Goal: Answer question/provide support: Share knowledge or assist other users

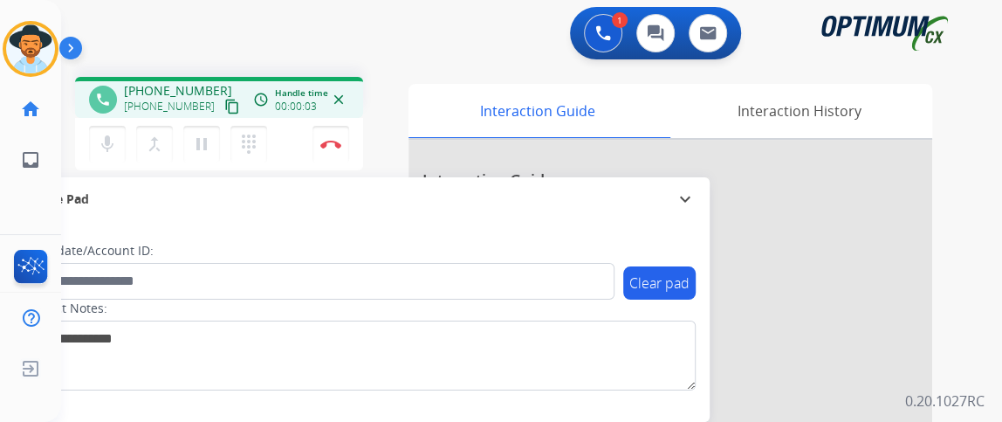
click at [224, 106] on mat-icon "content_copy" at bounding box center [232, 107] width 16 height 16
click at [104, 143] on mat-icon "mic" at bounding box center [107, 144] width 21 height 21
click at [103, 136] on mat-icon "mic_off" at bounding box center [107, 144] width 21 height 21
click at [118, 138] on button "mic Mute" at bounding box center [107, 144] width 37 height 37
click at [97, 141] on mat-icon "mic_off" at bounding box center [107, 144] width 21 height 21
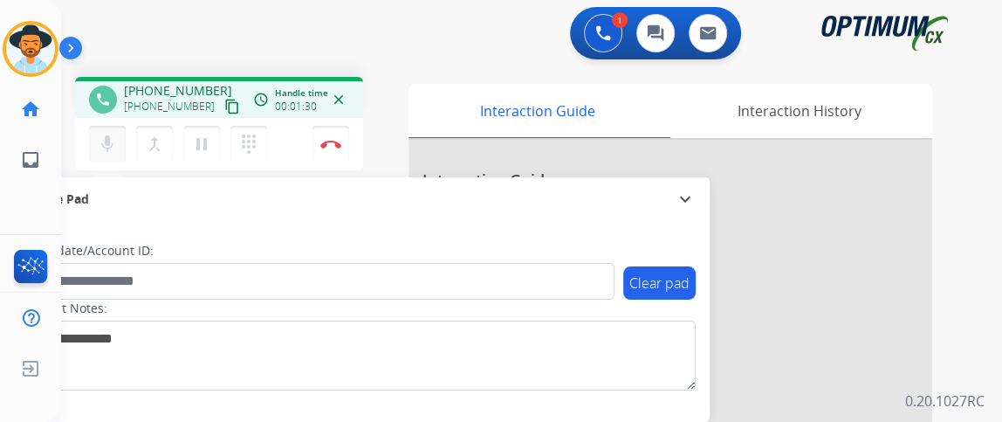
click at [114, 130] on button "mic Mute" at bounding box center [107, 144] width 37 height 37
click at [114, 134] on mat-icon "mic_off" at bounding box center [107, 144] width 21 height 21
click at [113, 135] on mat-icon "mic" at bounding box center [107, 144] width 21 height 21
click at [106, 144] on mat-icon "mic_off" at bounding box center [107, 144] width 21 height 21
click at [108, 147] on mat-icon "mic" at bounding box center [107, 144] width 21 height 21
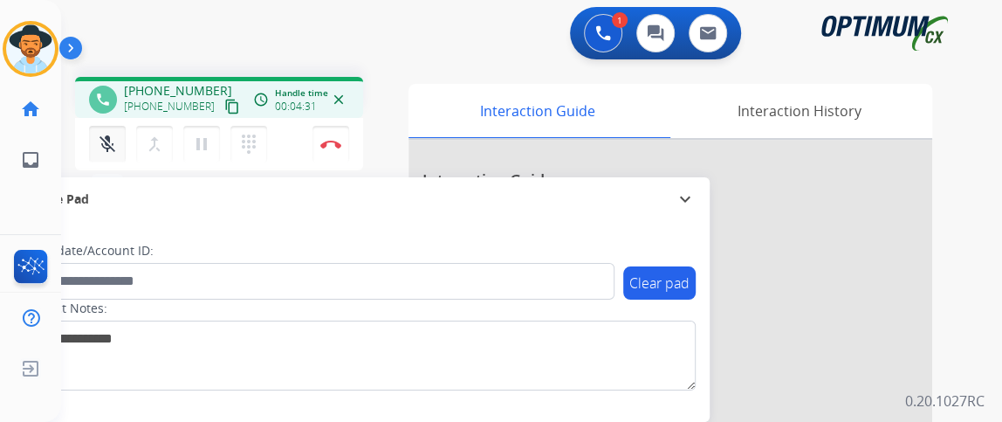
click at [106, 143] on mat-icon "mic_off" at bounding box center [107, 144] width 21 height 21
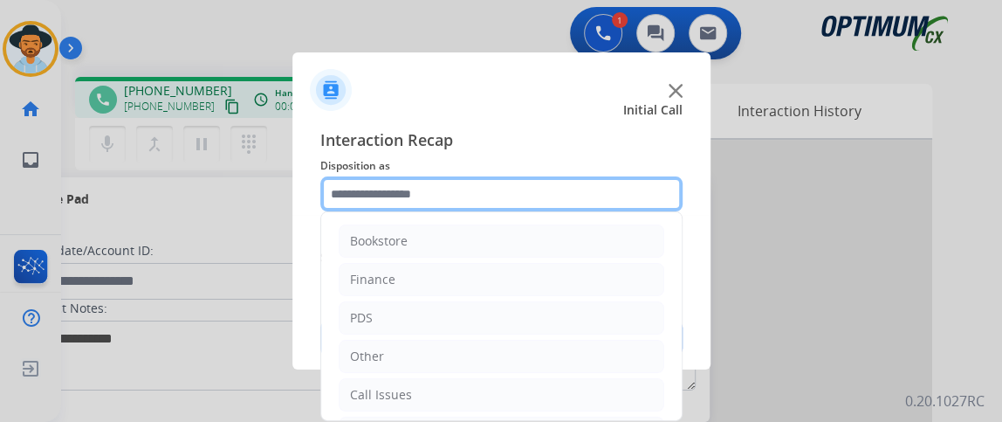
click at [463, 182] on input "text" at bounding box center [501, 193] width 362 height 35
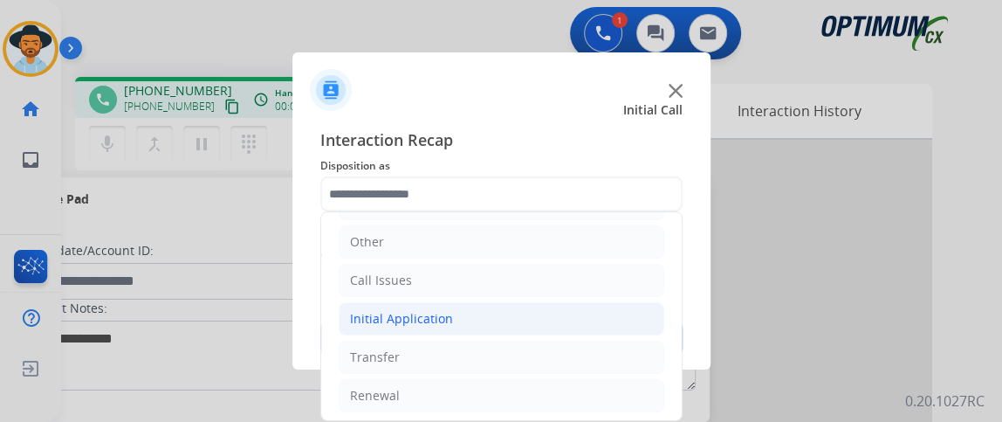
click at [549, 322] on li "Initial Application" at bounding box center [502, 318] width 326 height 33
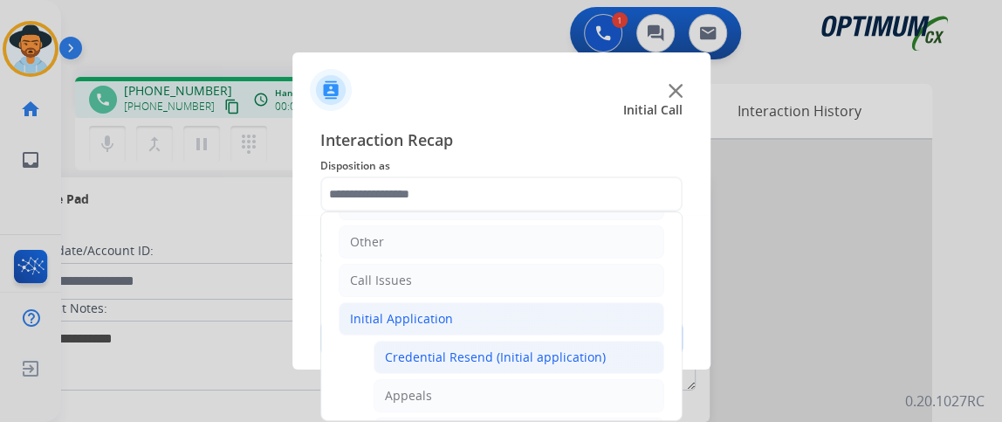
click at [546, 344] on li "Credential Resend (Initial application)" at bounding box center [519, 356] width 291 height 33
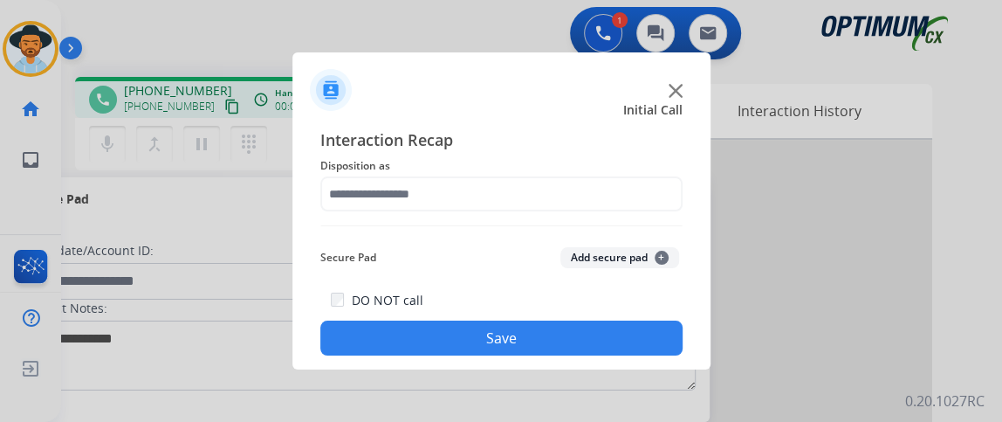
type input "**********"
click at [545, 350] on button "Save" at bounding box center [501, 337] width 362 height 35
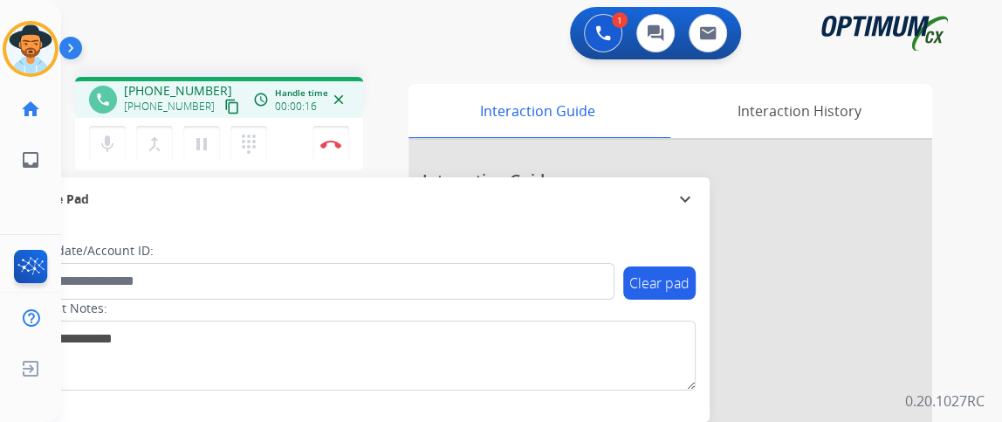
click at [224, 106] on mat-icon "content_copy" at bounding box center [232, 107] width 16 height 16
click at [108, 135] on mat-icon "mic" at bounding box center [107, 144] width 21 height 21
click at [113, 154] on button "mic_off Mute" at bounding box center [107, 144] width 37 height 37
click at [113, 154] on button "mic Mute" at bounding box center [107, 144] width 37 height 37
click at [107, 159] on button "mic_off Mute" at bounding box center [107, 144] width 37 height 37
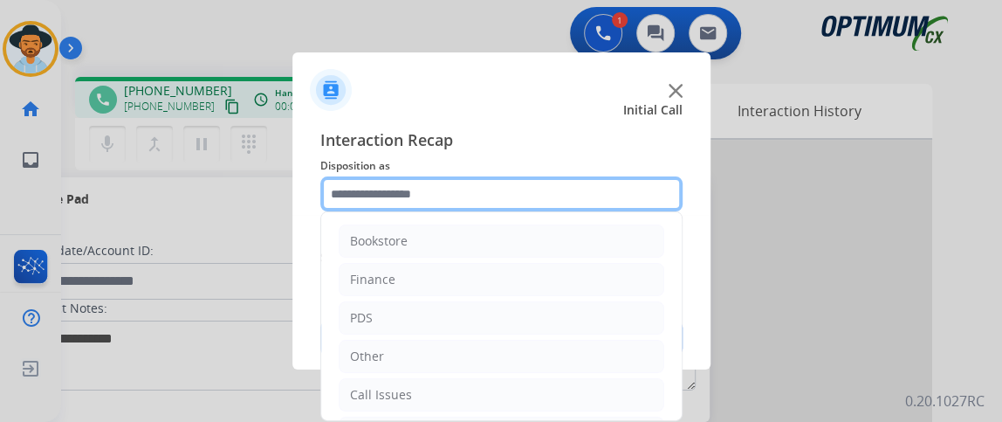
click at [429, 196] on input "text" at bounding box center [501, 193] width 362 height 35
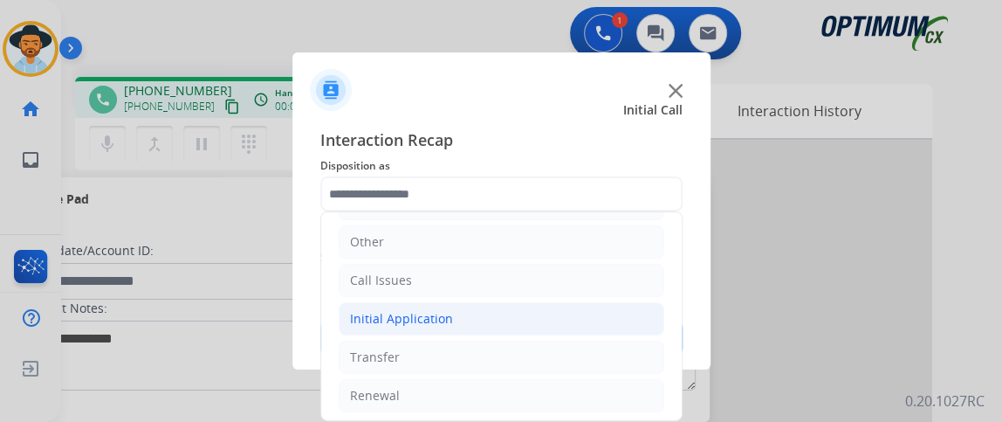
click at [597, 315] on li "Initial Application" at bounding box center [502, 318] width 326 height 33
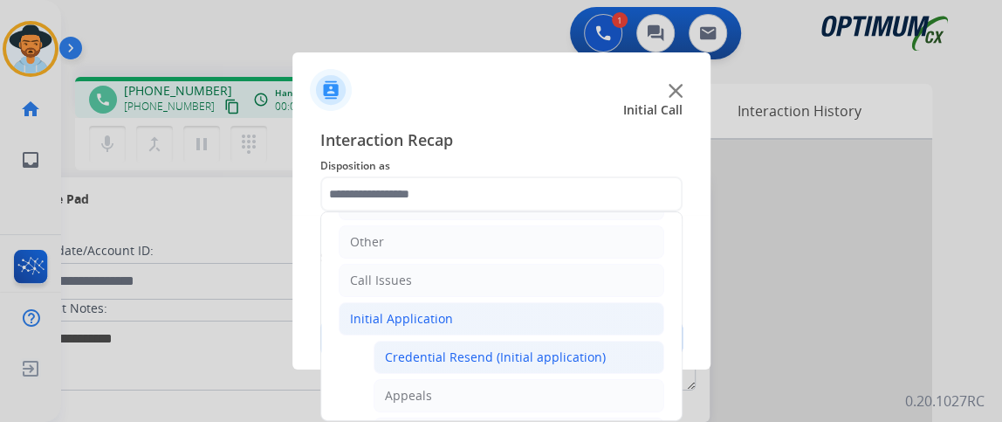
click at [592, 350] on div "Credential Resend (Initial application)" at bounding box center [495, 356] width 221 height 17
type input "**********"
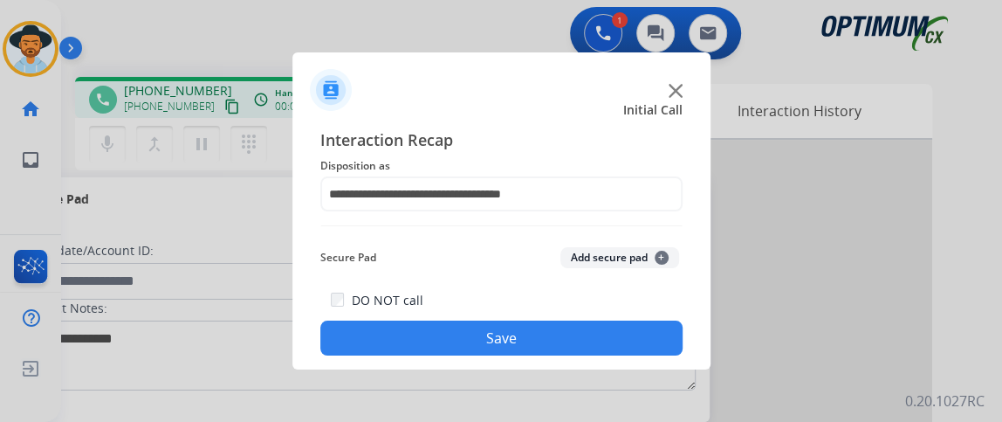
click at [591, 346] on button "Save" at bounding box center [501, 337] width 362 height 35
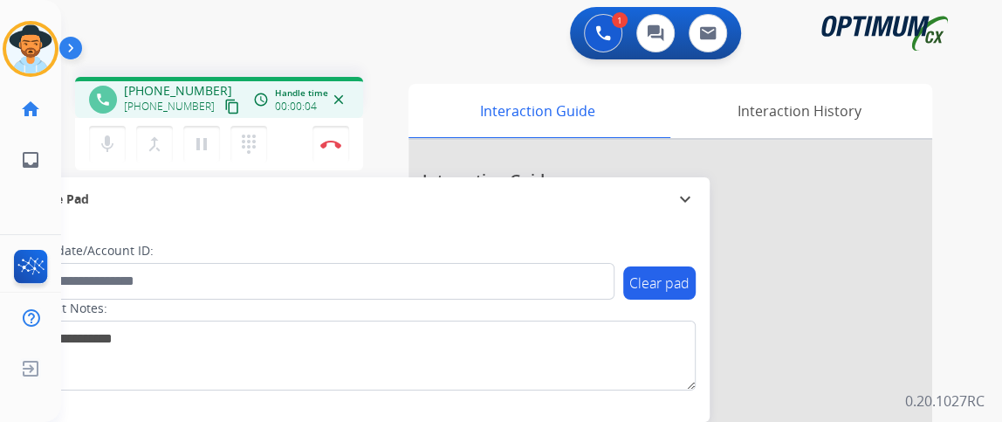
click at [224, 107] on mat-icon "content_copy" at bounding box center [232, 107] width 16 height 16
click at [106, 126] on div "mic Mute merge_type Bridge pause Hold dialpad Dialpad" at bounding box center [183, 144] width 189 height 37
click at [106, 134] on mat-icon "mic" at bounding box center [107, 144] width 21 height 21
click at [113, 141] on mat-icon "mic_off" at bounding box center [107, 144] width 21 height 21
click at [90, 159] on button "mic Mute" at bounding box center [107, 144] width 37 height 37
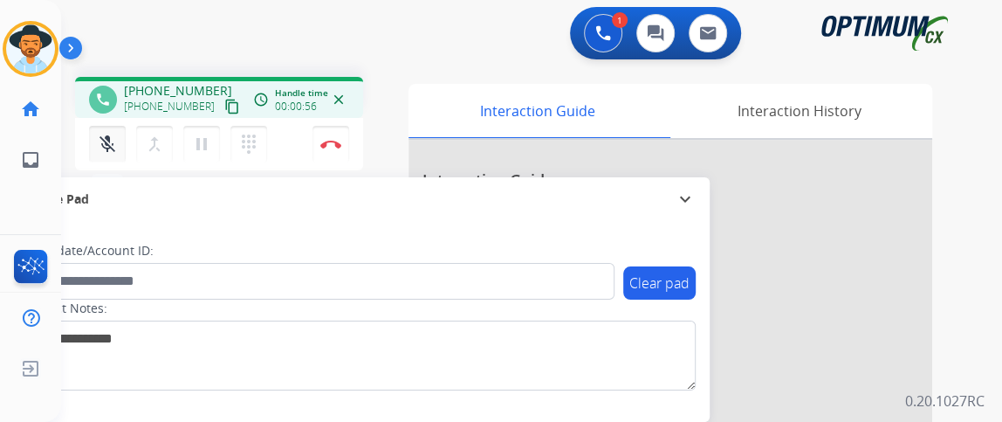
click at [112, 154] on button "mic_off Mute" at bounding box center [107, 144] width 37 height 37
click at [119, 141] on button "mic Mute" at bounding box center [107, 144] width 37 height 37
click at [102, 155] on button "mic_off Mute" at bounding box center [107, 144] width 37 height 37
click at [102, 155] on button "mic Mute" at bounding box center [107, 144] width 37 height 37
click at [102, 155] on button "mic_off Mute" at bounding box center [107, 144] width 37 height 37
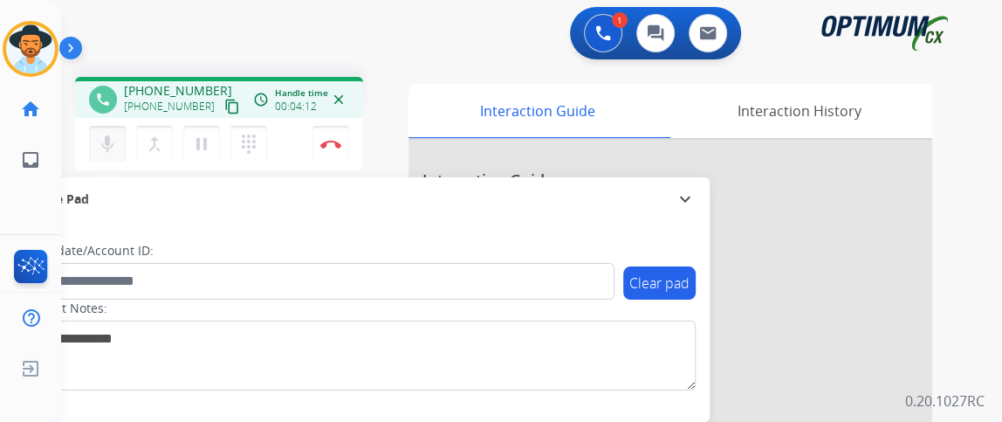
click at [98, 143] on mat-icon "mic" at bounding box center [107, 144] width 21 height 21
click at [101, 141] on mat-icon "mic_off" at bounding box center [107, 144] width 21 height 21
click at [121, 143] on button "mic Mute" at bounding box center [107, 144] width 37 height 37
click at [105, 151] on mat-icon "mic_off" at bounding box center [107, 144] width 21 height 21
click at [121, 134] on button "mic Mute" at bounding box center [107, 144] width 37 height 37
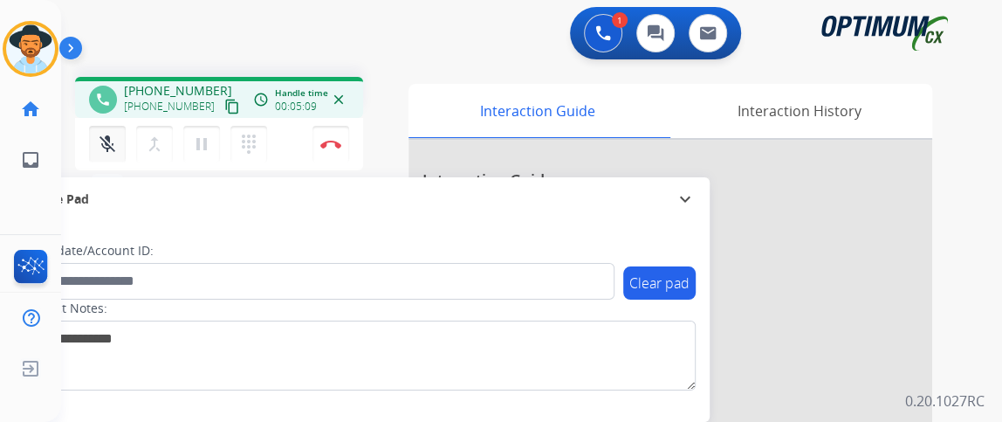
click at [119, 140] on button "mic_off Mute" at bounding box center [107, 144] width 37 height 37
click at [119, 140] on button "mic Mute" at bounding box center [107, 144] width 37 height 37
click at [119, 140] on button "mic_off Mute" at bounding box center [107, 144] width 37 height 37
click at [335, 146] on img at bounding box center [330, 144] width 21 height 9
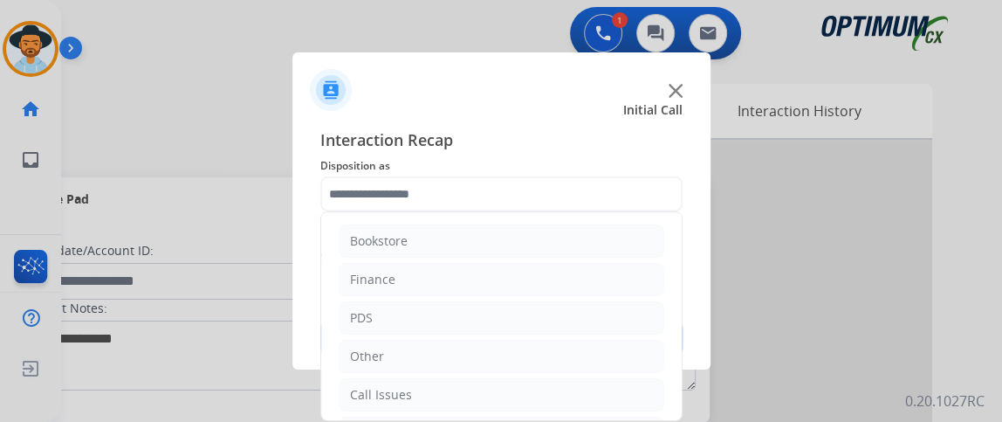
click at [439, 188] on input "text" at bounding box center [501, 193] width 362 height 35
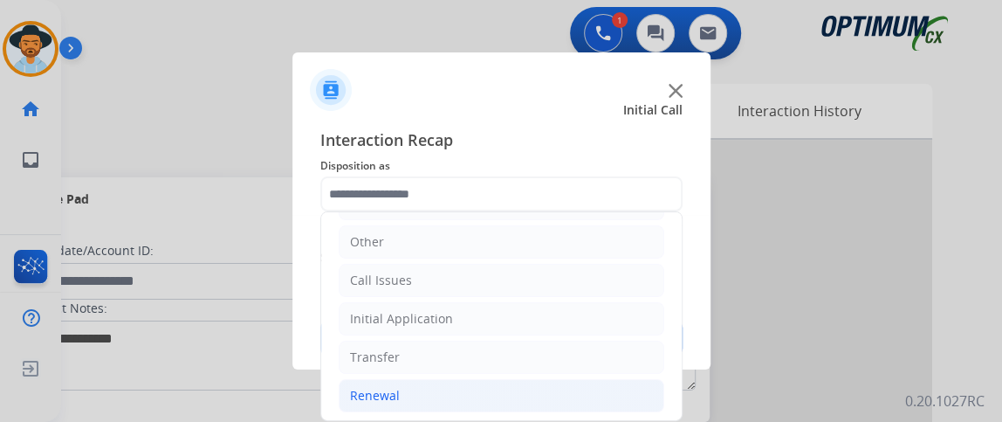
click at [566, 390] on li "Renewal" at bounding box center [502, 395] width 326 height 33
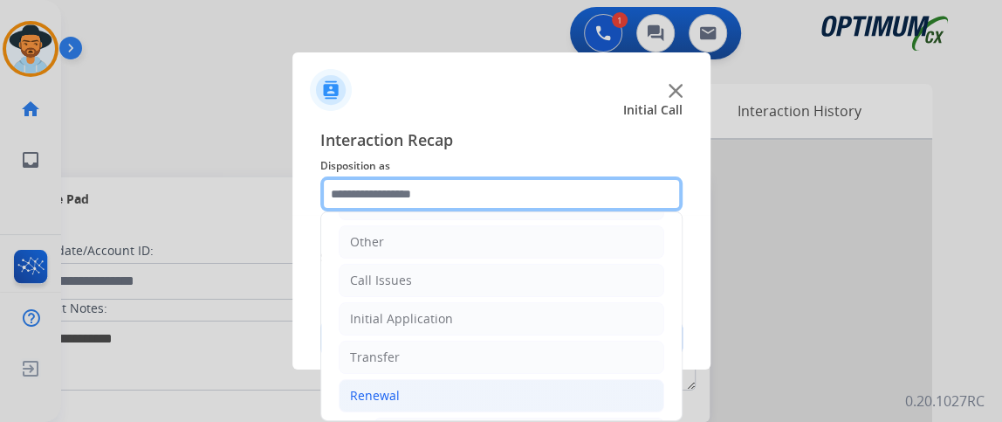
scroll to position [381, 0]
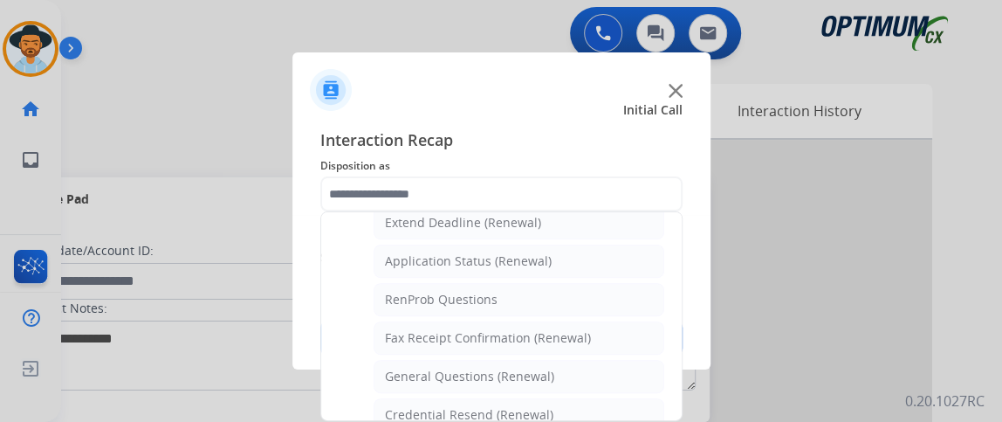
click at [631, 349] on ul "Names Change Questions/Assistance (Renewal) Extend Deadline (Renewal) Applicati…" at bounding box center [502, 425] width 326 height 550
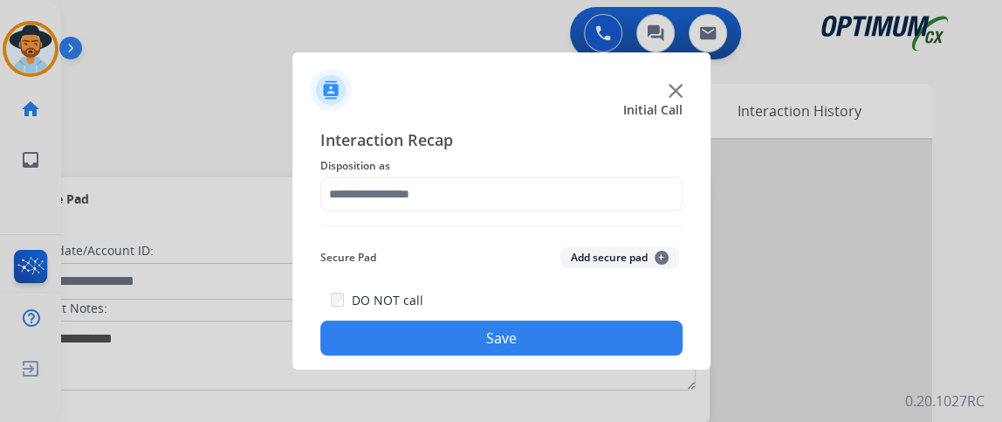
click at [625, 362] on div "Interaction Recap Disposition as Secure Pad Add secure pad + DO NOT call Save" at bounding box center [501, 241] width 418 height 256
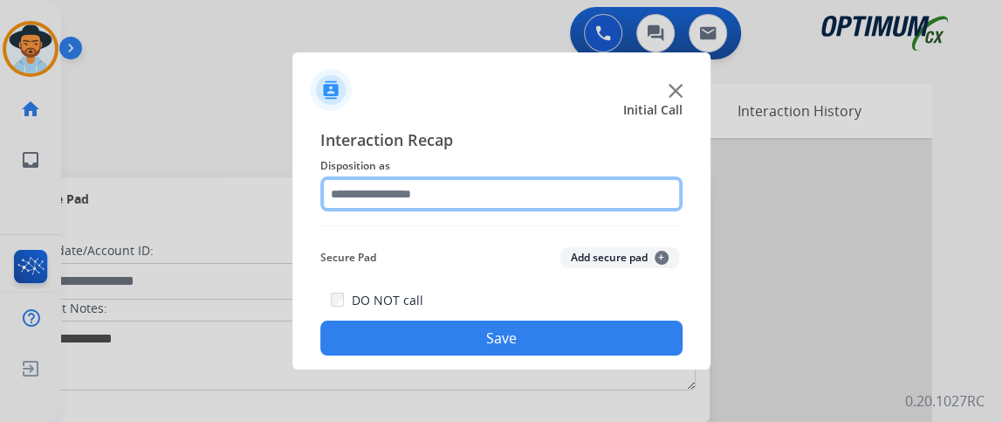
click at [555, 192] on input "text" at bounding box center [501, 193] width 362 height 35
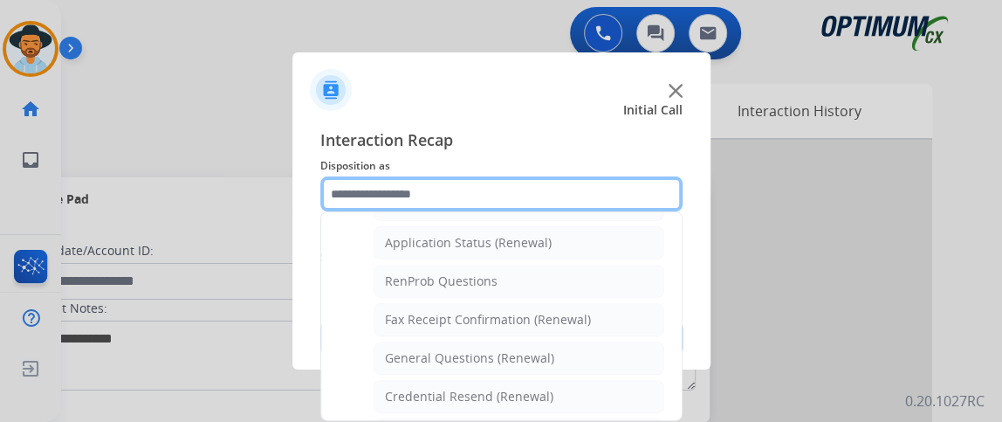
scroll to position [476, 0]
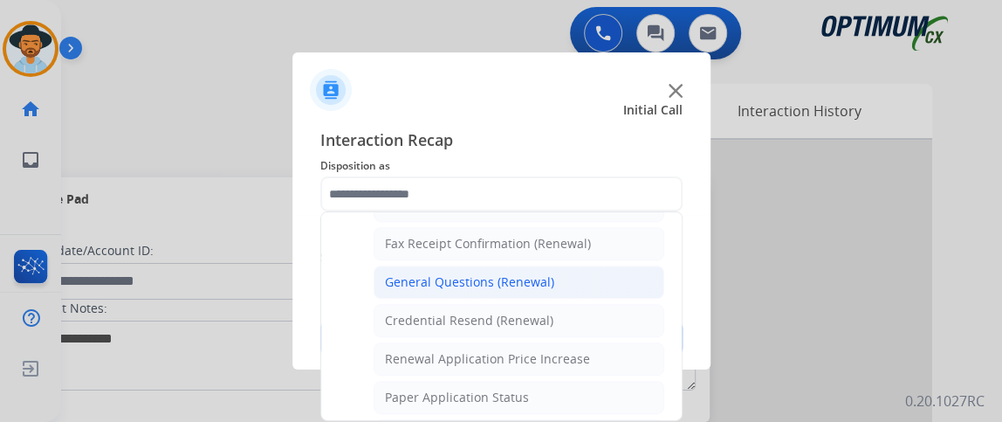
click at [597, 270] on li "General Questions (Renewal)" at bounding box center [519, 281] width 291 height 33
type input "**********"
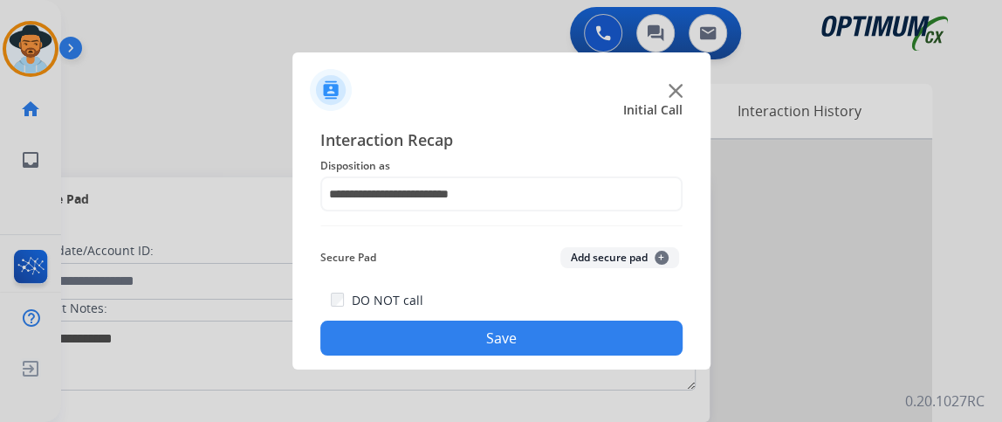
click at [581, 328] on button "Save" at bounding box center [501, 337] width 362 height 35
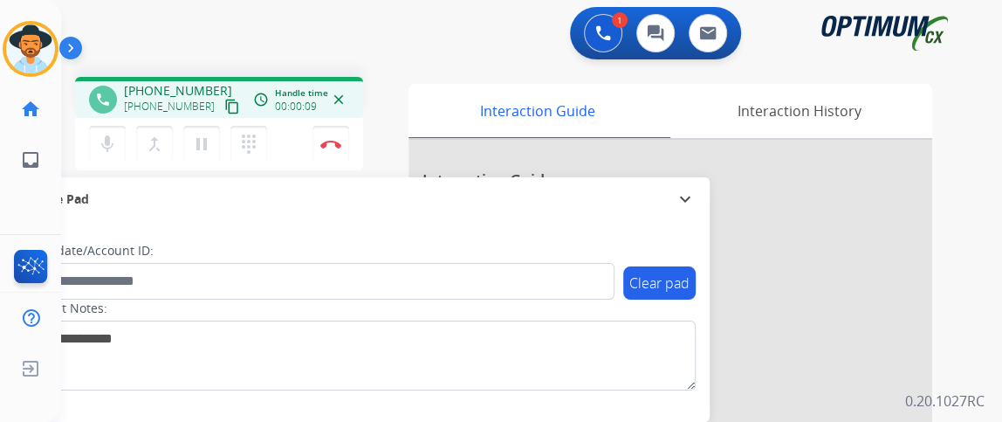
click at [224, 104] on mat-icon "content_copy" at bounding box center [232, 107] width 16 height 16
click at [101, 134] on mat-icon "mic" at bounding box center [107, 144] width 21 height 21
click at [108, 152] on mat-icon "mic_off" at bounding box center [107, 144] width 21 height 21
click at [101, 155] on button "mic Mute" at bounding box center [107, 144] width 37 height 37
click at [101, 154] on button "mic_off Mute" at bounding box center [107, 144] width 37 height 37
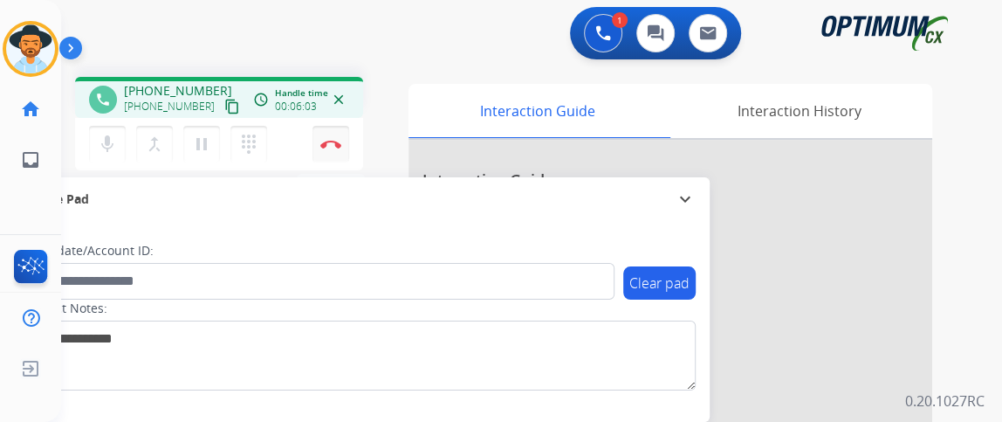
click at [328, 150] on button "Disconnect" at bounding box center [330, 144] width 37 height 37
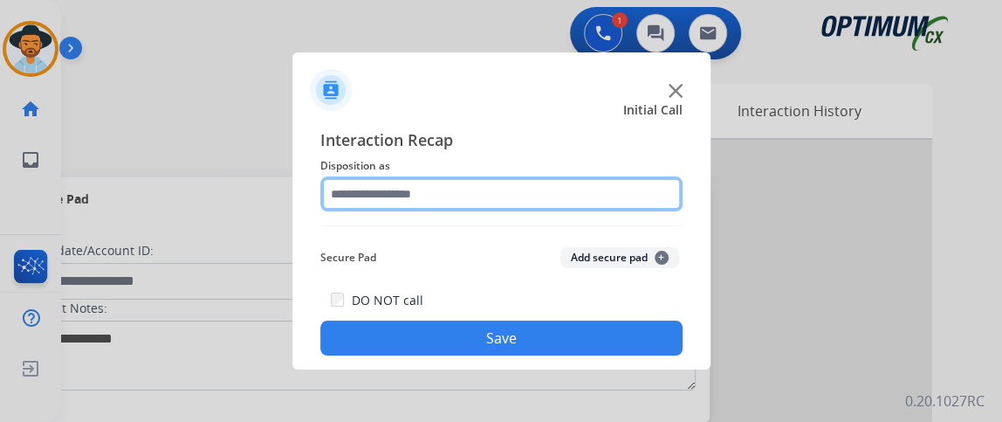
click at [530, 198] on input "text" at bounding box center [501, 193] width 362 height 35
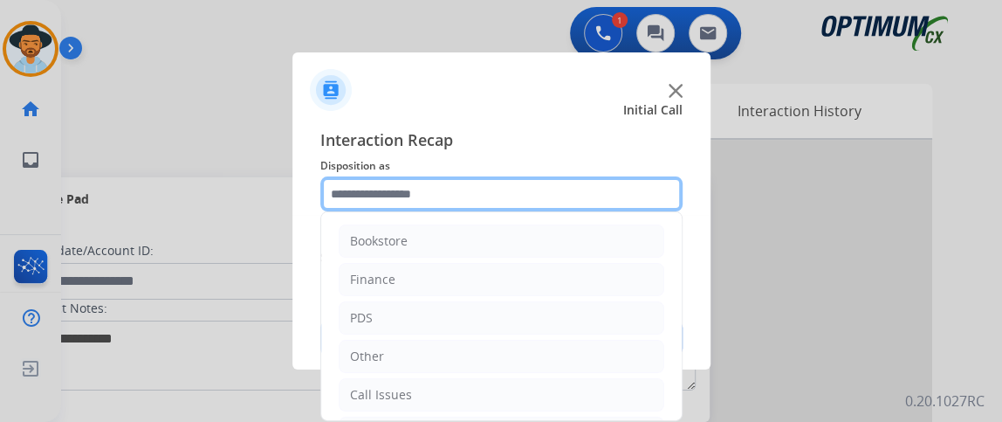
scroll to position [114, 0]
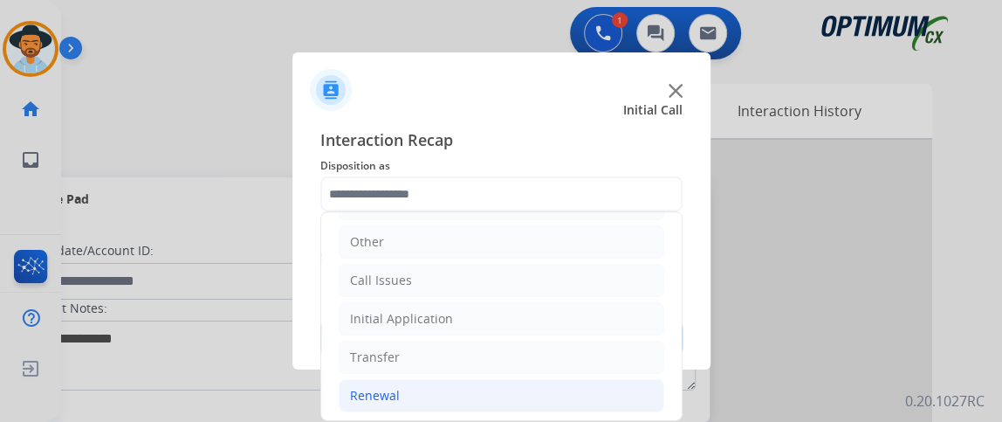
click at [595, 399] on li "Renewal" at bounding box center [502, 395] width 326 height 33
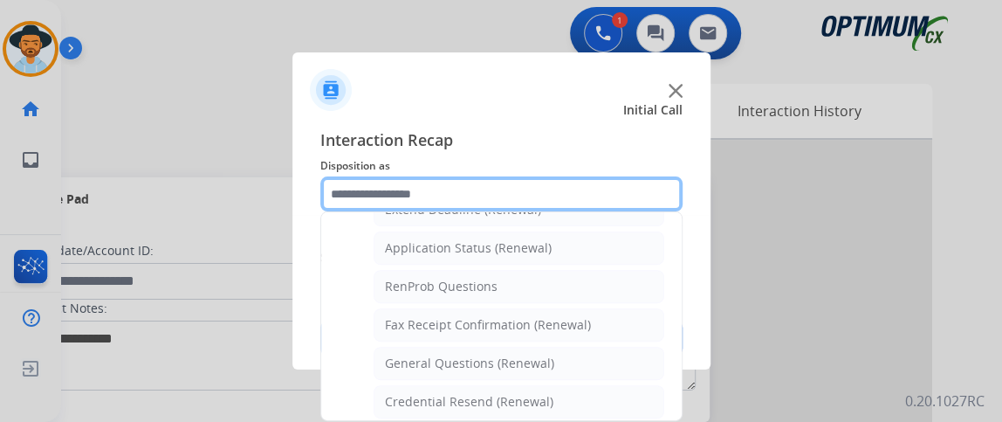
scroll to position [405, 0]
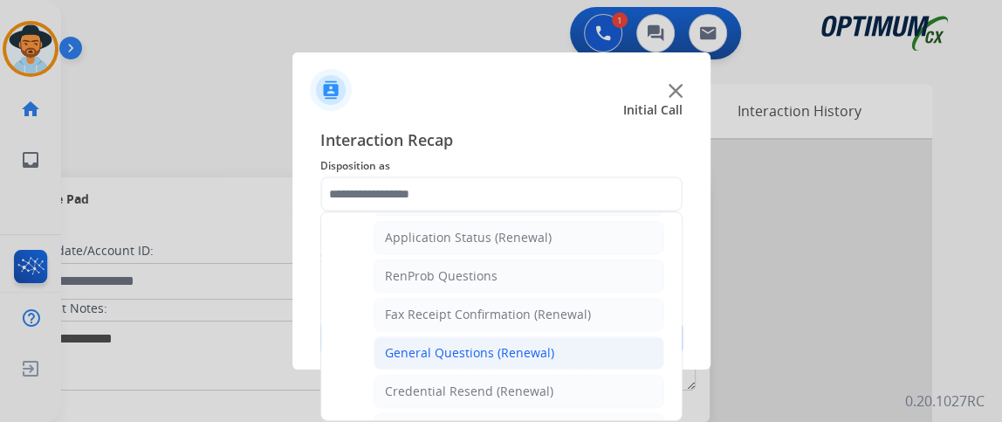
click at [623, 345] on li "General Questions (Renewal)" at bounding box center [519, 352] width 291 height 33
type input "**********"
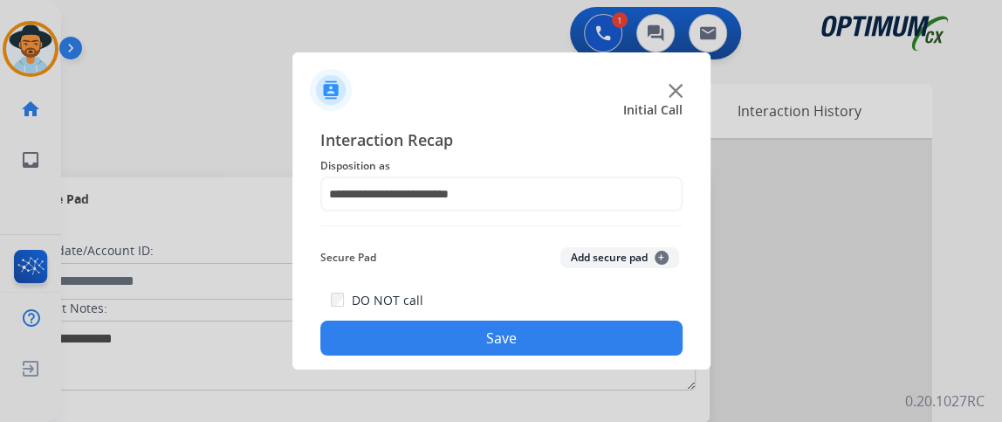
click at [618, 341] on button "Save" at bounding box center [501, 337] width 362 height 35
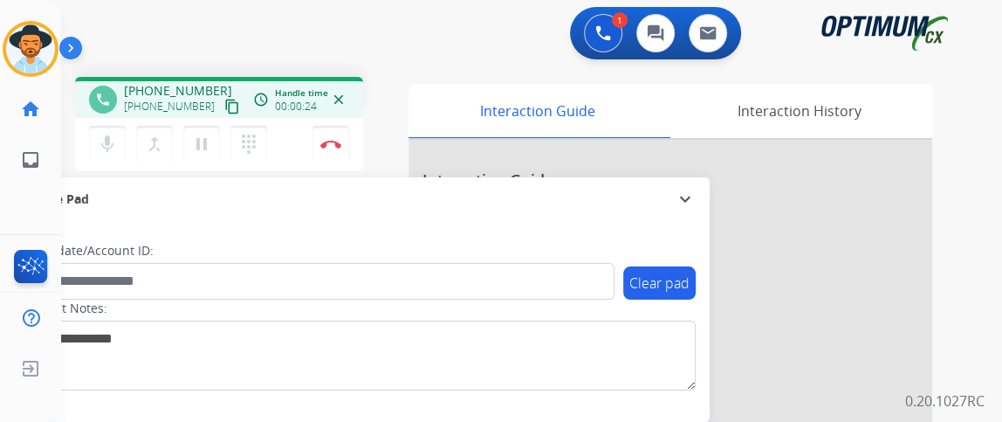
click at [222, 106] on button "content_copy" at bounding box center [232, 106] width 21 height 21
click at [106, 134] on mat-icon "mic" at bounding box center [107, 144] width 21 height 21
click at [109, 154] on button "mic_off Mute" at bounding box center [107, 144] width 37 height 37
click at [328, 140] on img at bounding box center [330, 144] width 21 height 9
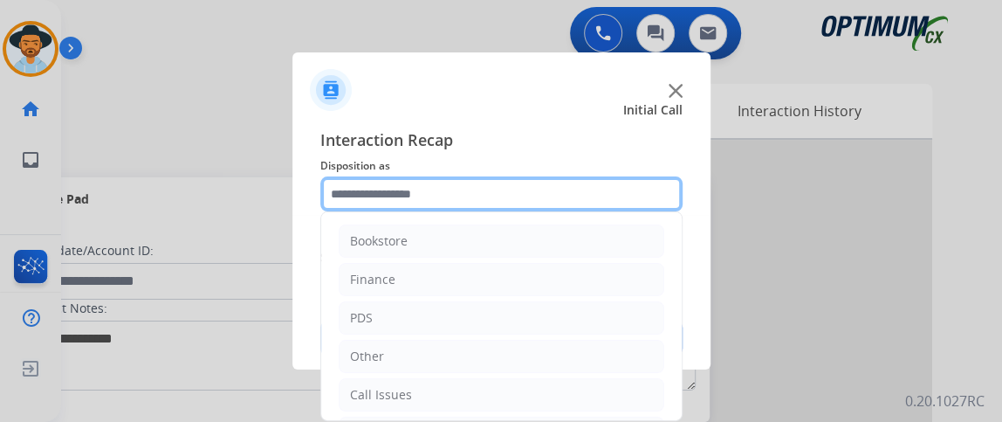
click at [488, 205] on input "text" at bounding box center [501, 193] width 362 height 35
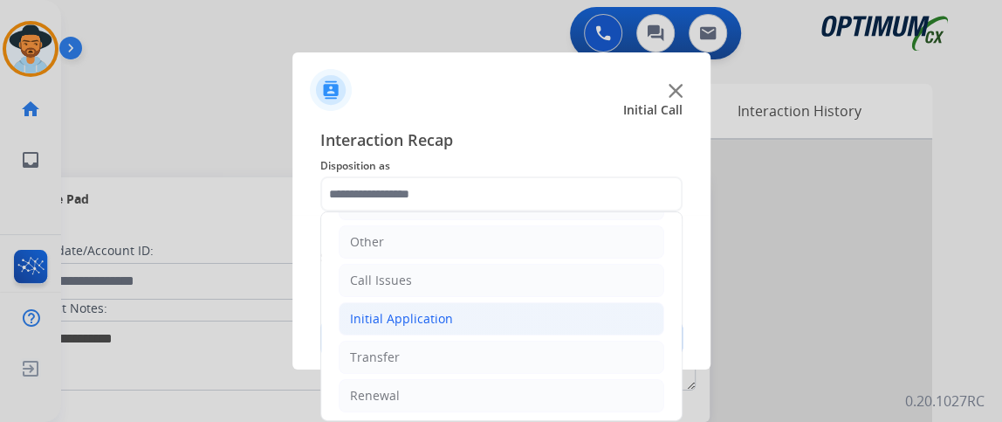
click at [558, 324] on li "Initial Application" at bounding box center [502, 318] width 326 height 33
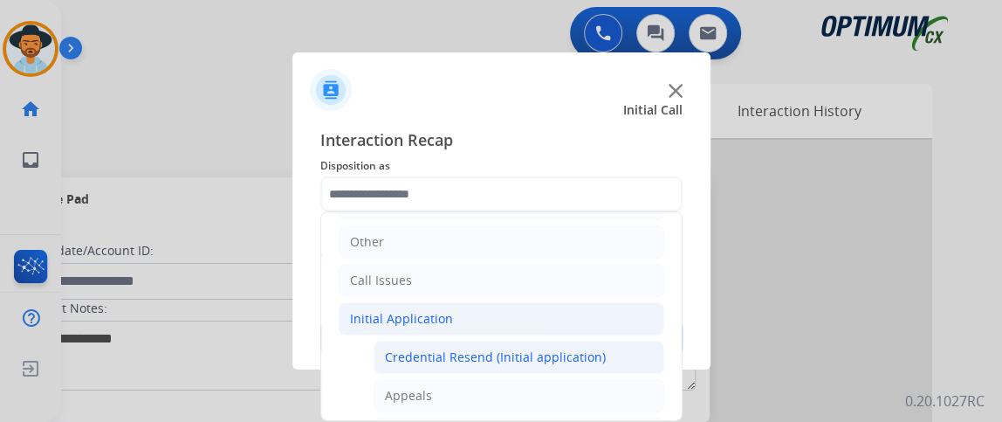
click at [558, 340] on li "Credential Resend (Initial application)" at bounding box center [519, 356] width 291 height 33
type input "**********"
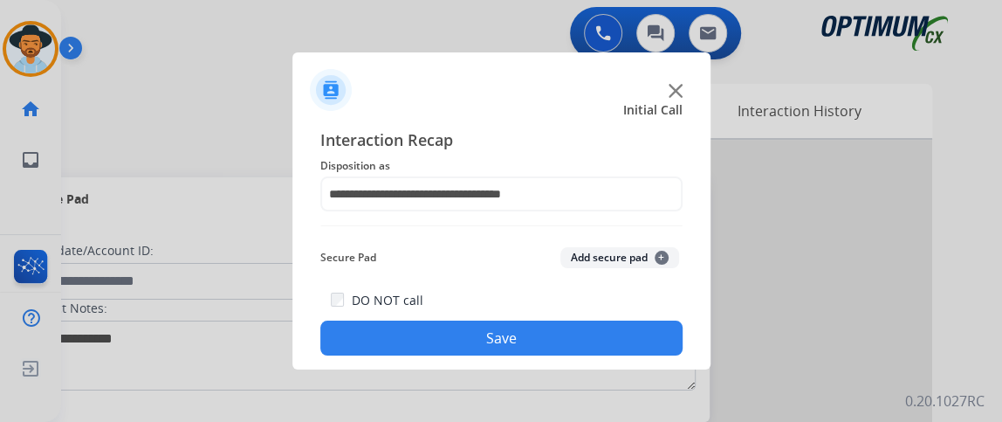
click at [558, 340] on button "Save" at bounding box center [501, 337] width 362 height 35
